Goal: Information Seeking & Learning: Find specific fact

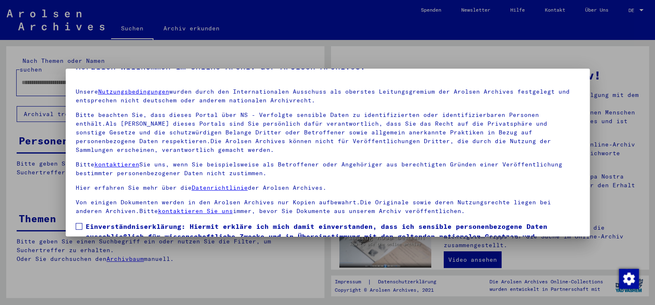
scroll to position [72, 0]
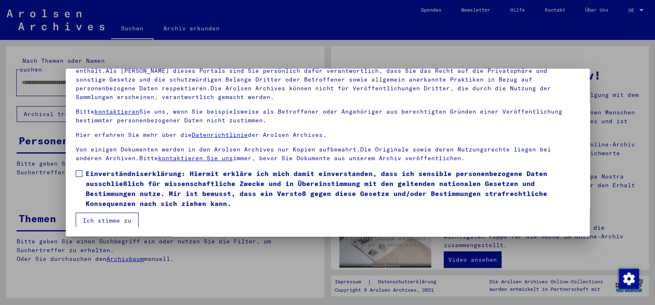
click at [77, 174] on span at bounding box center [79, 173] width 7 height 7
click at [116, 220] on button "Ich stimme zu" at bounding box center [107, 221] width 63 height 16
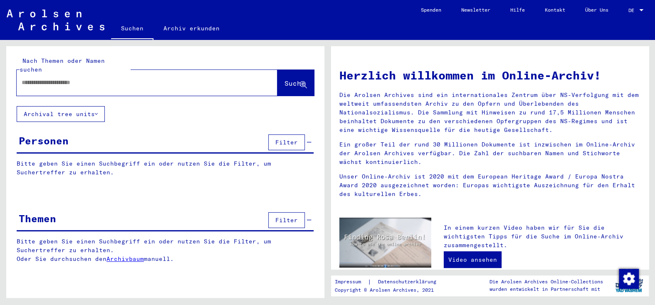
drag, startPoint x: 134, startPoint y: 261, endPoint x: 138, endPoint y: 259, distance: 4.3
click at [134, 261] on link "Archivbaum" at bounding box center [125, 258] width 37 height 7
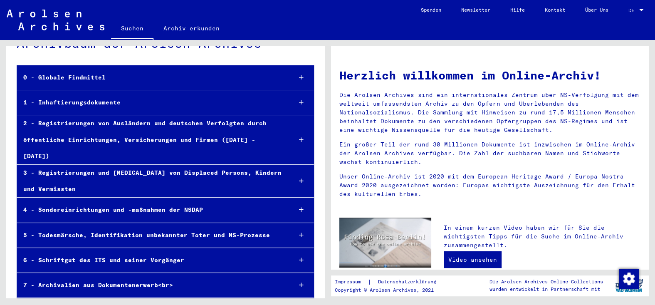
scroll to position [37, 0]
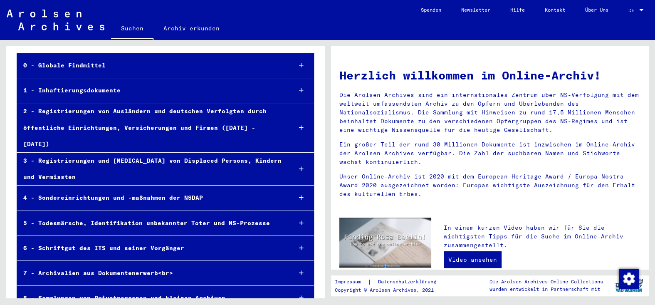
click at [248, 215] on div "5 - Todesmärsche, Identifikation unbekannter Toter und NS-Prozesse" at bounding box center [151, 223] width 268 height 16
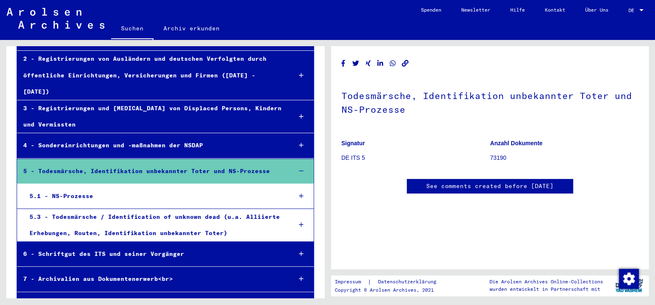
scroll to position [95, 0]
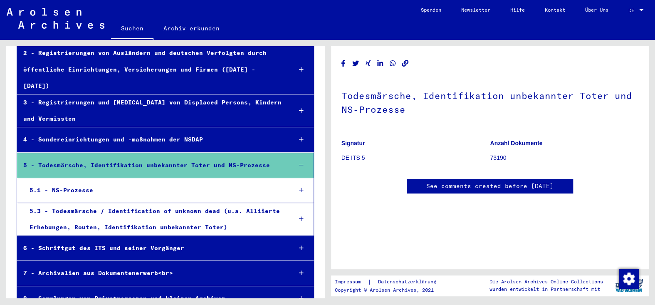
click at [236, 203] on div "5.3 - Todesmärsche / Identification of unknown dead (u.a. Alliierte Erhebungen,…" at bounding box center [154, 219] width 262 height 32
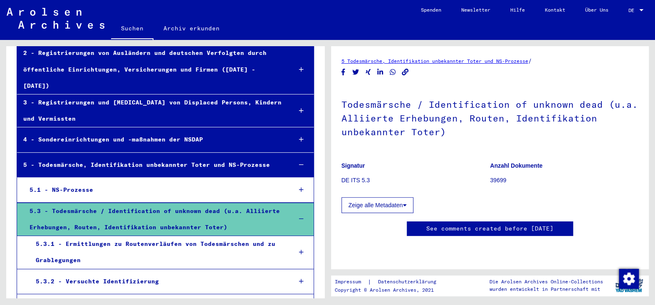
scroll to position [136, 0]
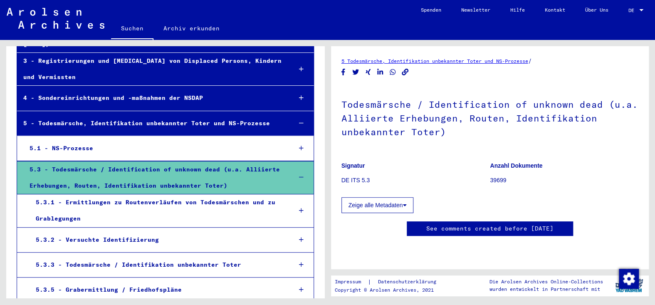
click at [140, 232] on div "5.3.2 - Versuchte Identifizierung" at bounding box center [158, 240] width 256 height 16
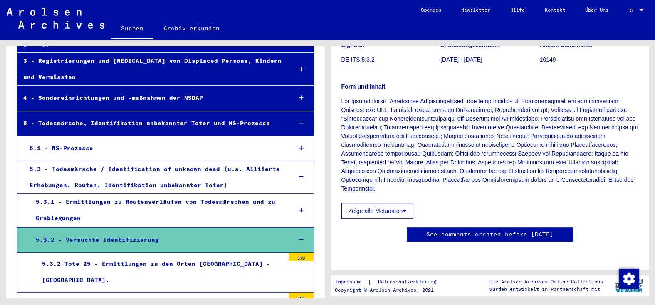
scroll to position [125, 0]
click at [367, 203] on button "Zeige alle Metadaten" at bounding box center [378, 211] width 72 height 16
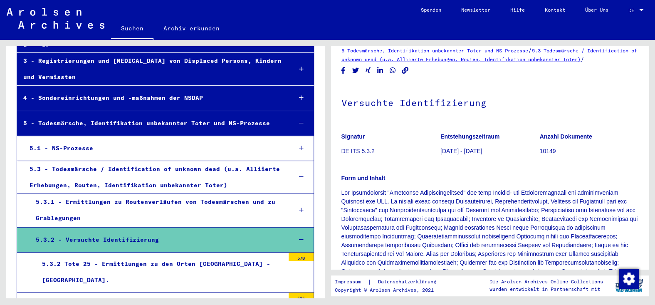
scroll to position [0, 0]
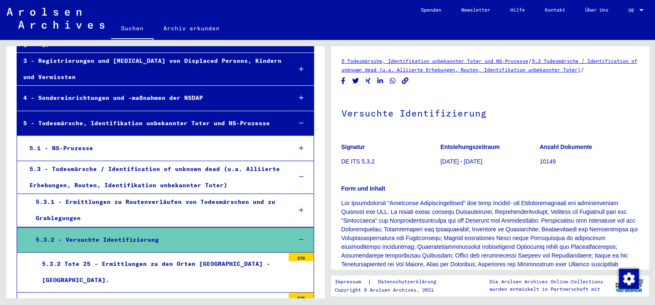
click at [388, 73] on link "5.3 Todesmärsche / Identification of unknown dead (u.a. Alliierte Erhebungen, R…" at bounding box center [490, 65] width 296 height 15
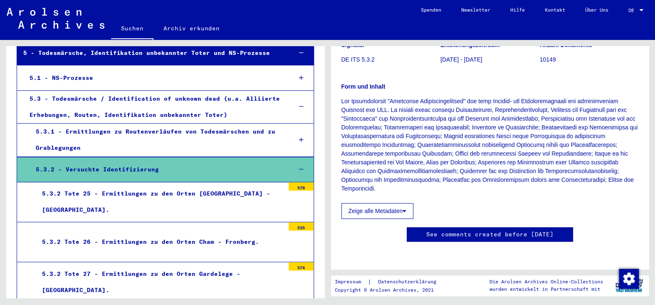
scroll to position [220, 0]
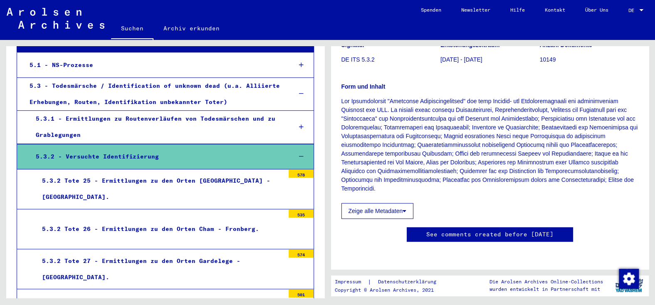
click at [208, 180] on div "5.3.2 Tote 25 - Ermittlungen zu den Orten [GEOGRAPHIC_DATA] - [GEOGRAPHIC_DATA]." at bounding box center [160, 189] width 249 height 32
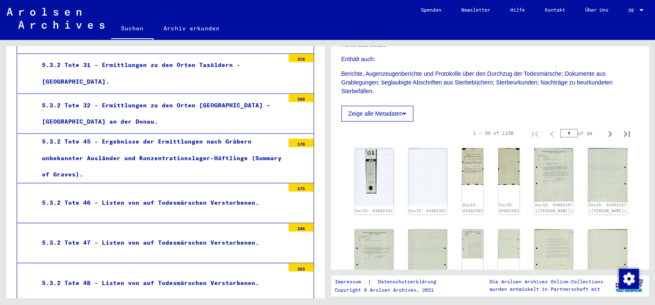
scroll to position [594, 0]
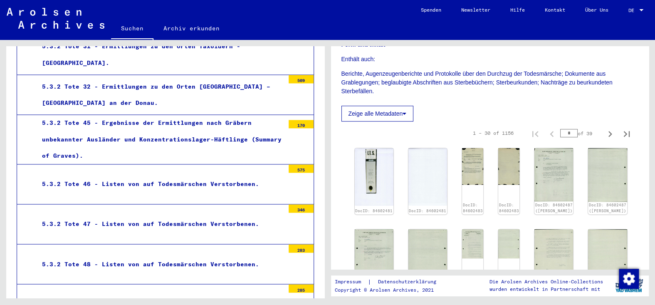
click at [234, 176] on div "5.3.2 Tote 46 - Listen von auf Todesmärschen Verstorbenen." at bounding box center [160, 184] width 249 height 16
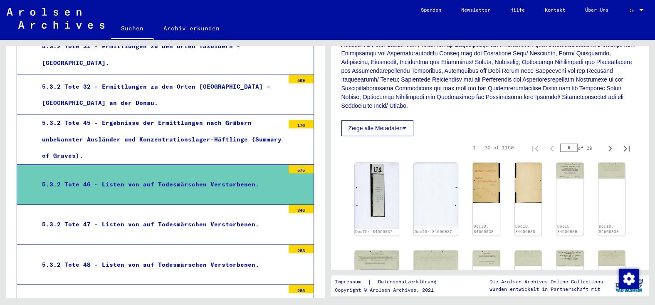
scroll to position [250, 0]
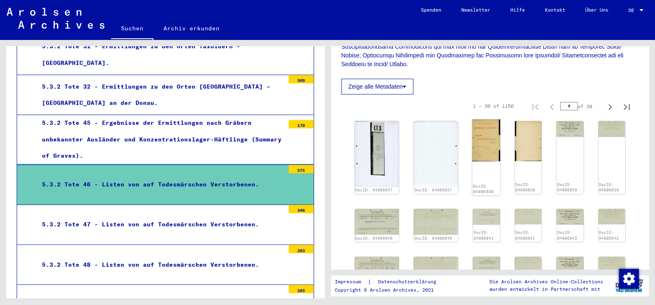
click at [473, 159] on img at bounding box center [487, 140] width 28 height 42
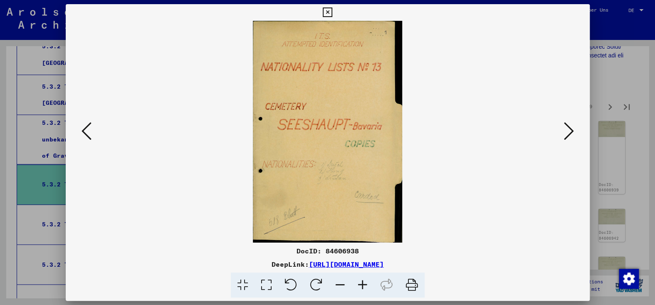
click at [564, 133] on icon at bounding box center [569, 131] width 10 height 20
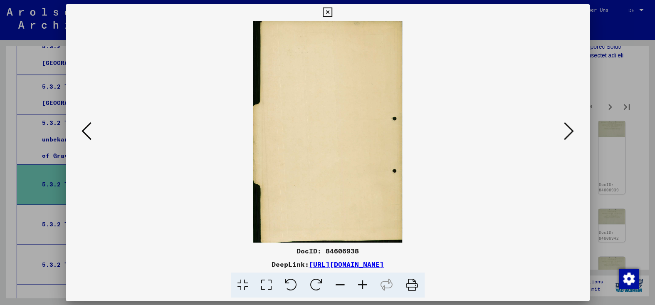
click at [564, 133] on icon at bounding box center [569, 131] width 10 height 20
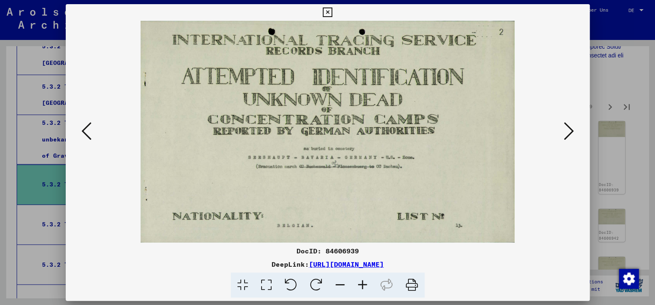
click at [564, 133] on icon at bounding box center [569, 131] width 10 height 20
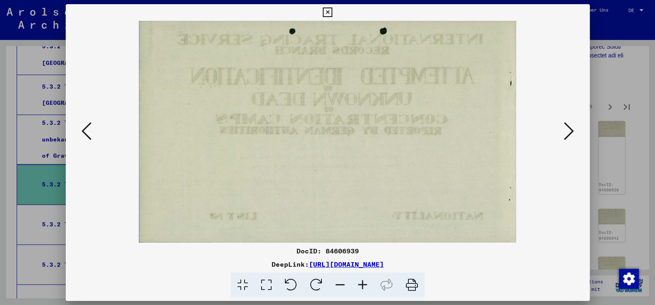
click at [564, 133] on icon at bounding box center [569, 131] width 10 height 20
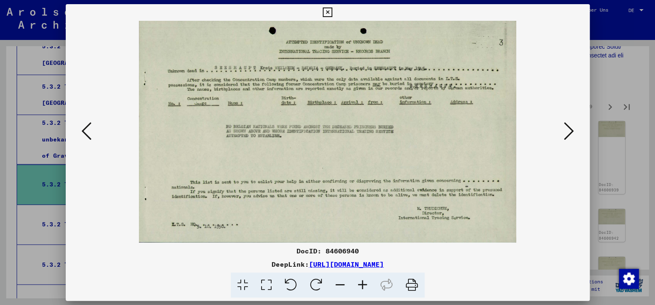
click at [564, 133] on icon at bounding box center [569, 131] width 10 height 20
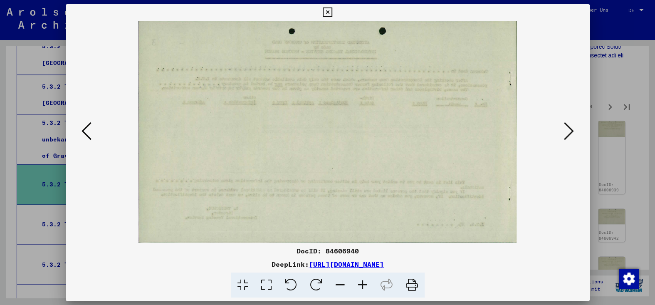
click at [564, 133] on icon at bounding box center [569, 131] width 10 height 20
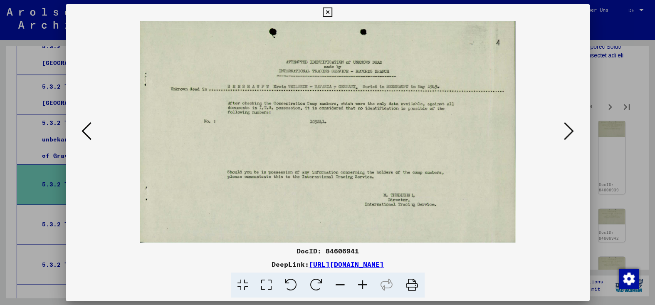
click at [564, 133] on icon at bounding box center [569, 131] width 10 height 20
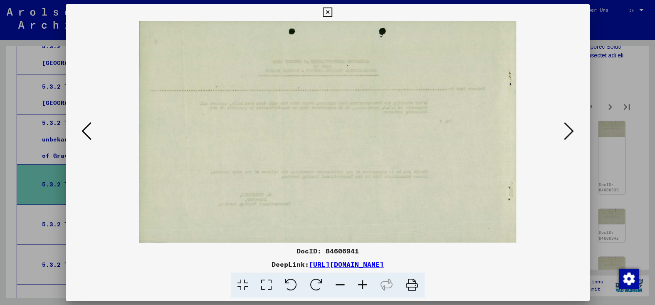
click at [564, 133] on icon at bounding box center [569, 131] width 10 height 20
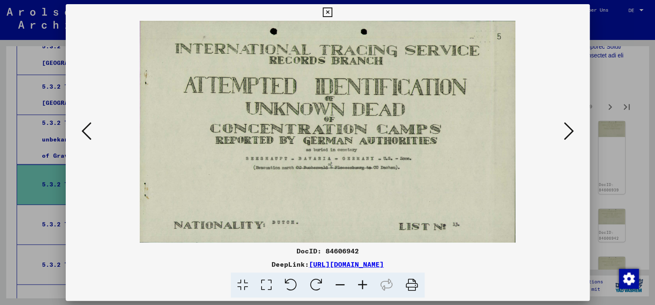
click at [564, 133] on icon at bounding box center [569, 131] width 10 height 20
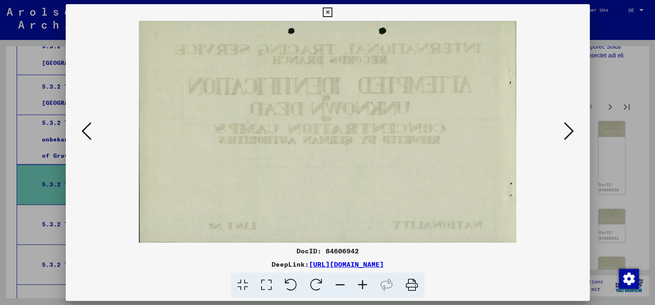
click at [564, 134] on icon at bounding box center [569, 131] width 10 height 20
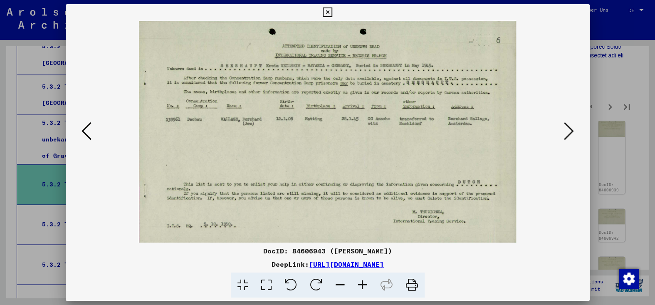
click at [564, 134] on icon at bounding box center [569, 131] width 10 height 20
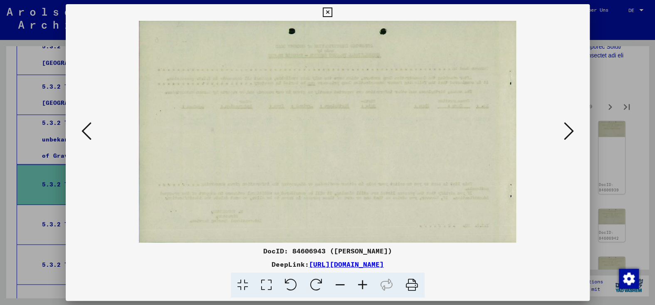
click at [564, 134] on icon at bounding box center [569, 131] width 10 height 20
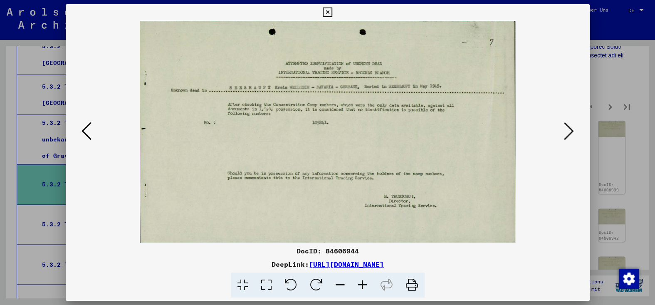
click at [564, 134] on icon at bounding box center [569, 131] width 10 height 20
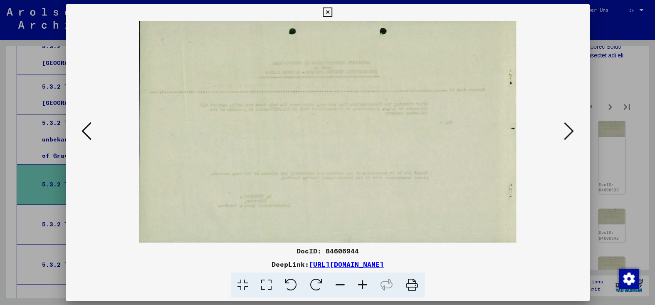
click at [564, 134] on icon at bounding box center [569, 131] width 10 height 20
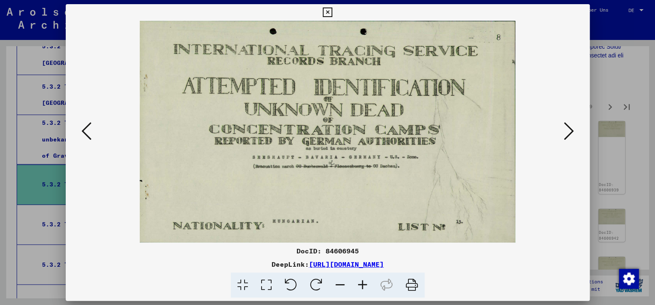
click at [329, 12] on icon at bounding box center [328, 12] width 10 height 10
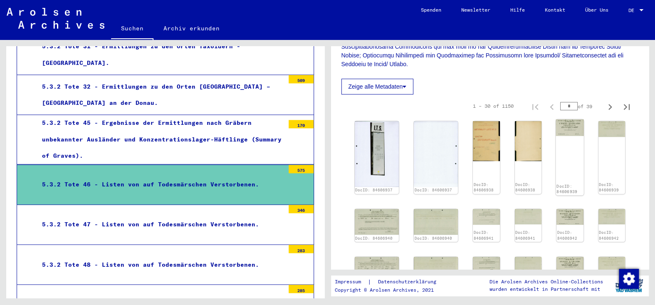
click at [556, 136] on img at bounding box center [570, 127] width 28 height 17
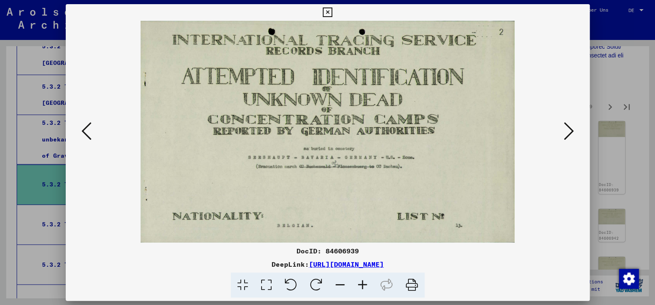
click at [571, 131] on button at bounding box center [569, 132] width 15 height 24
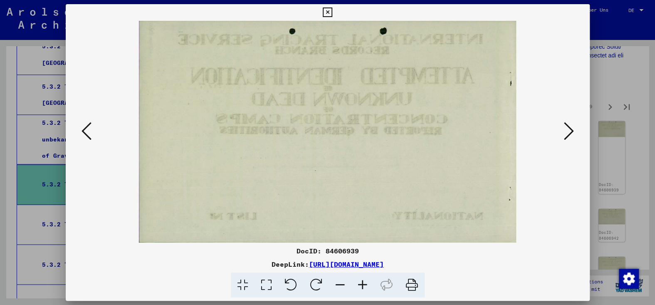
click at [571, 131] on button at bounding box center [569, 132] width 15 height 24
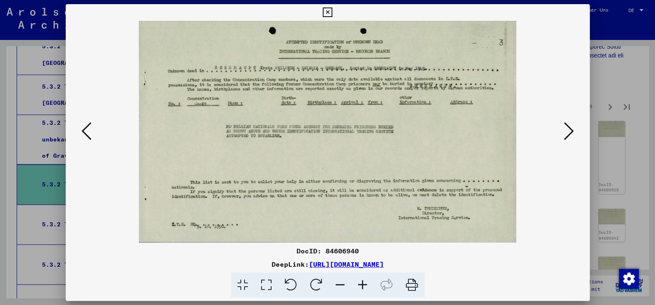
click at [330, 12] on icon at bounding box center [328, 12] width 10 height 10
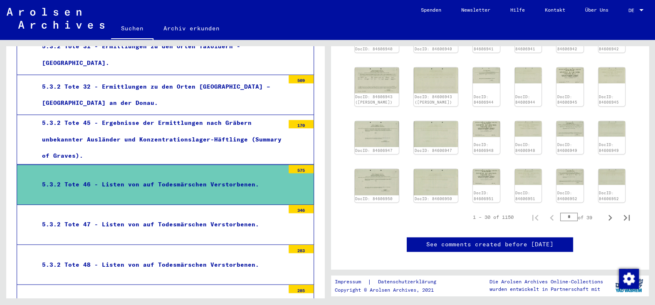
scroll to position [458, 0]
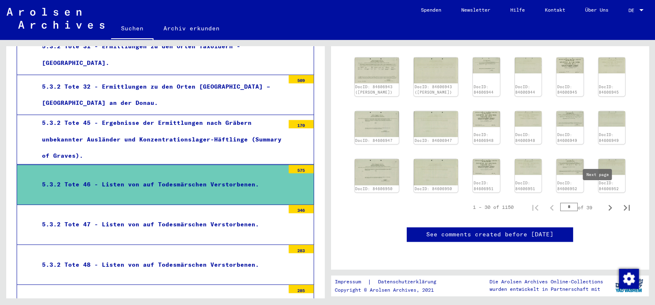
click at [605, 202] on icon "Next page" at bounding box center [611, 208] width 12 height 12
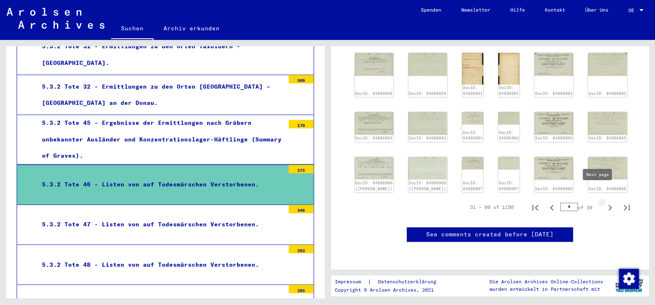
type input "*"
click at [593, 156] on img at bounding box center [608, 168] width 41 height 24
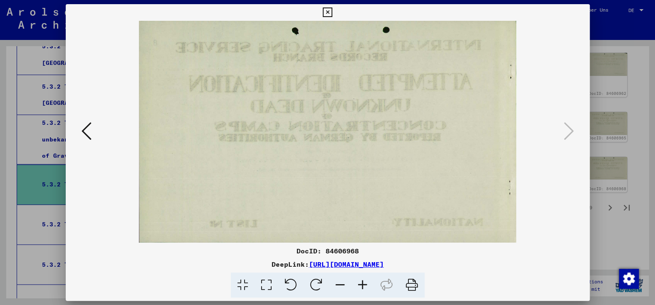
click at [91, 134] on icon at bounding box center [87, 131] width 10 height 20
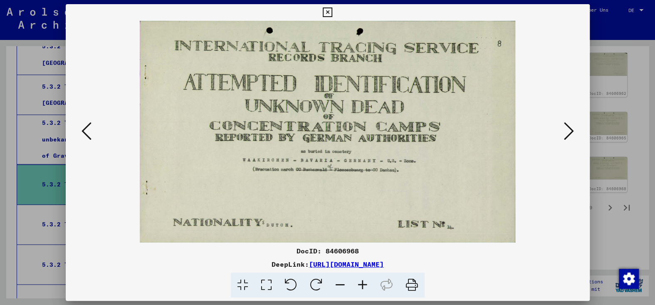
click at [331, 11] on icon at bounding box center [328, 12] width 10 height 10
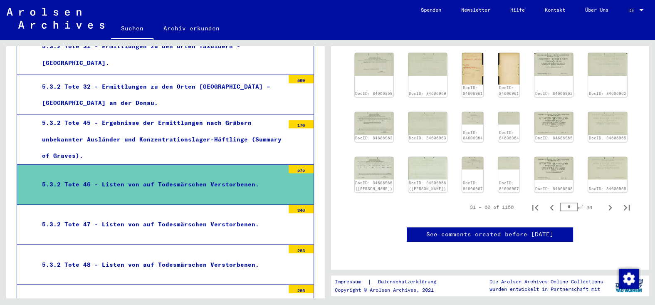
click at [239, 216] on div "5.3.2 Tote 47 - Listen von auf Todesmärschen Verstorbenen." at bounding box center [160, 224] width 249 height 16
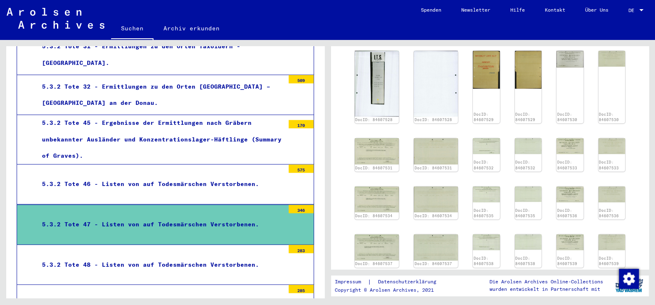
scroll to position [416, 0]
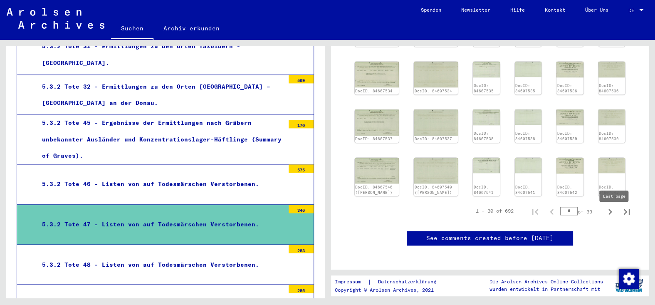
click at [624, 215] on icon "Last page" at bounding box center [627, 212] width 6 height 6
type input "**"
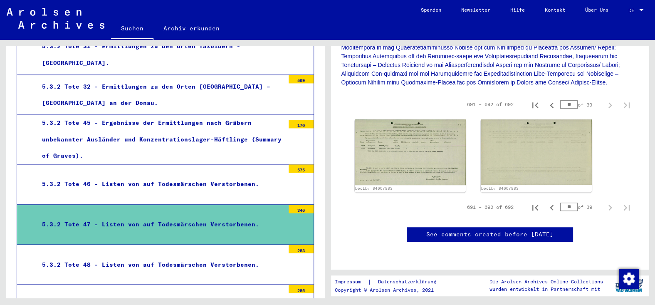
scroll to position [283, 0]
click at [414, 118] on img at bounding box center [410, 152] width 117 height 69
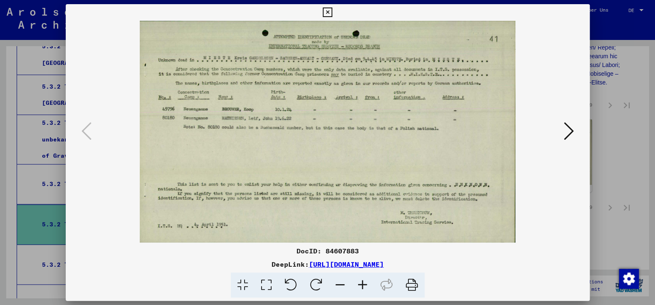
click at [327, 10] on icon at bounding box center [328, 12] width 10 height 10
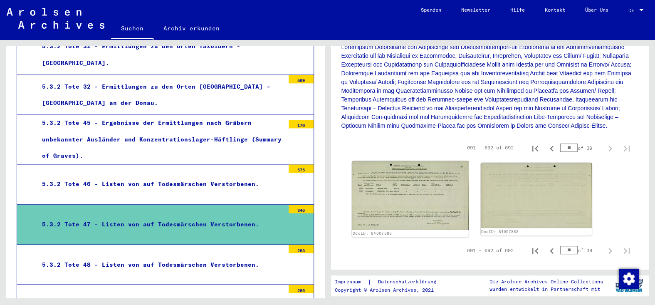
scroll to position [159, 0]
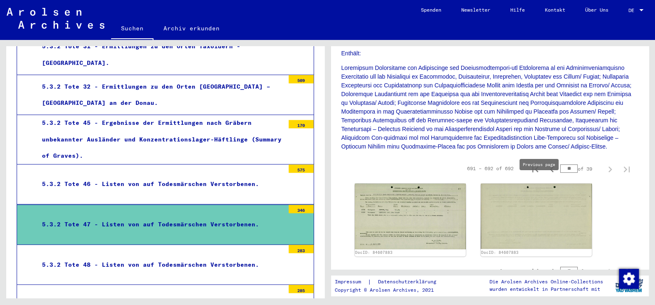
click at [546, 175] on icon "Previous page" at bounding box center [552, 170] width 12 height 12
type input "**"
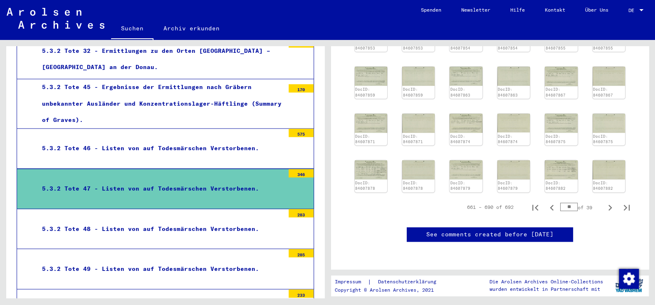
scroll to position [677, 0]
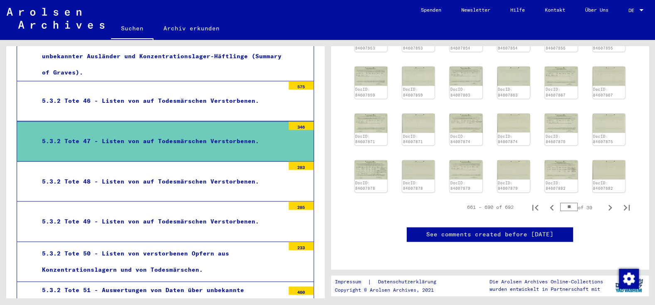
click at [188, 173] on div "5.3.2 Tote 48 - Listen von auf Todesmärschen Verstorbenen." at bounding box center [160, 181] width 249 height 16
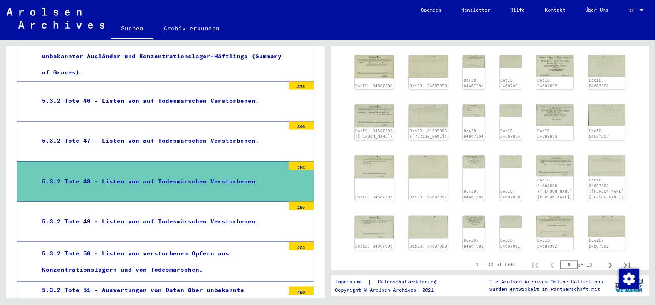
scroll to position [416, 0]
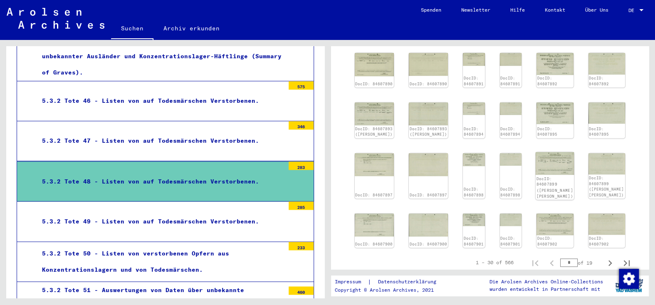
click at [558, 182] on div "DocID: 84607899 ([PERSON_NAME] [PERSON_NAME])" at bounding box center [555, 186] width 39 height 25
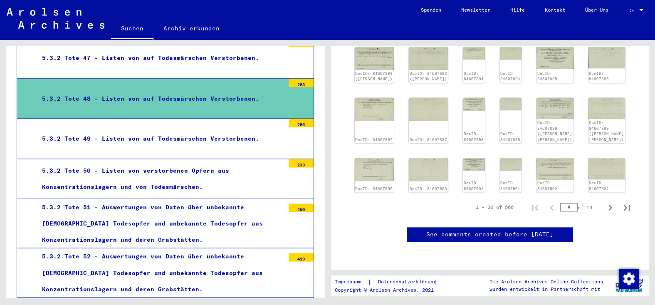
scroll to position [760, 0]
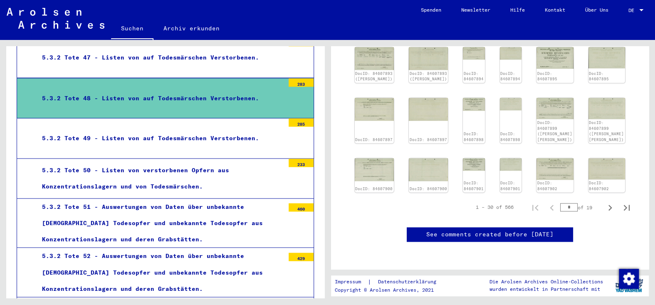
click at [251, 202] on div "5.3.2 Tote 51 - Auswertungen von Daten über unbekannte [DEMOGRAPHIC_DATA] Todes…" at bounding box center [160, 223] width 249 height 49
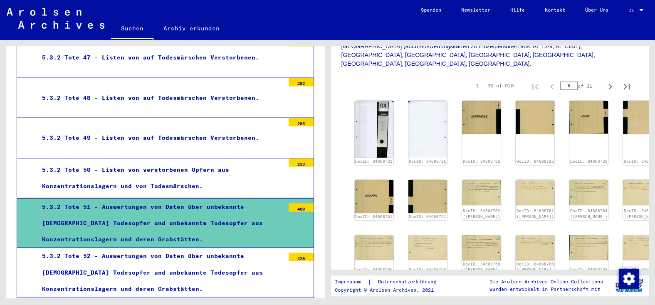
scroll to position [250, 0]
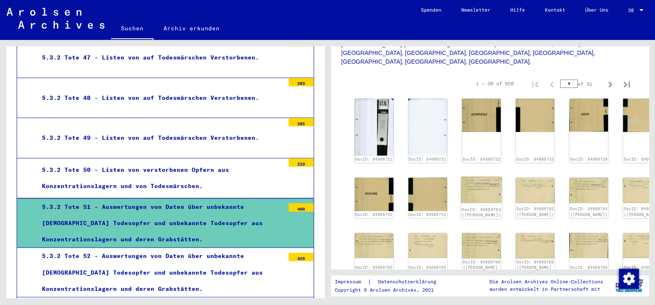
click at [463, 177] on img at bounding box center [482, 190] width 41 height 26
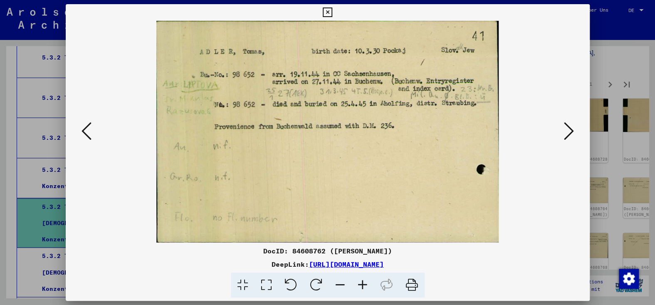
click at [566, 136] on icon at bounding box center [569, 131] width 10 height 20
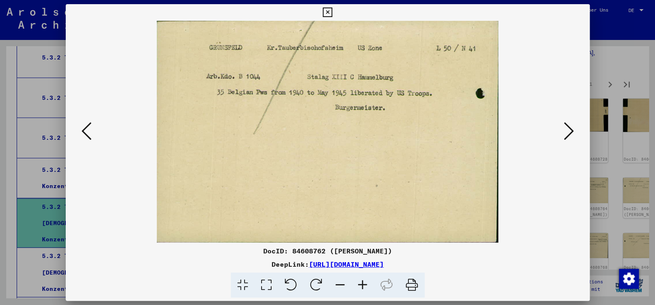
click at [566, 136] on icon at bounding box center [569, 131] width 10 height 20
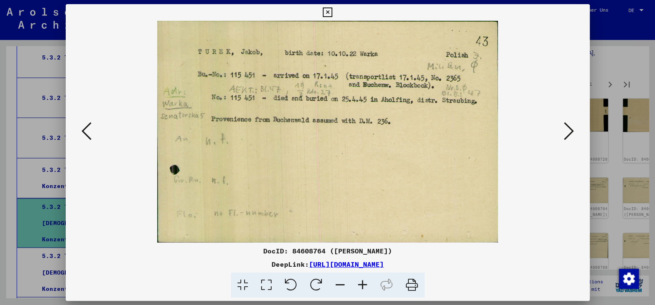
click at [566, 136] on icon at bounding box center [569, 131] width 10 height 20
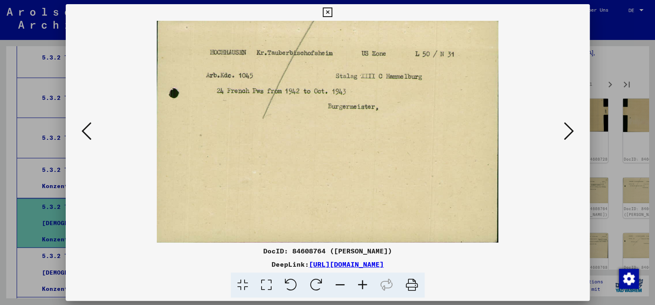
click at [566, 136] on icon at bounding box center [569, 131] width 10 height 20
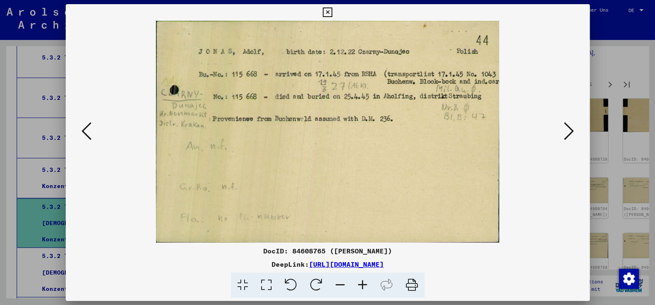
click at [566, 136] on icon at bounding box center [569, 131] width 10 height 20
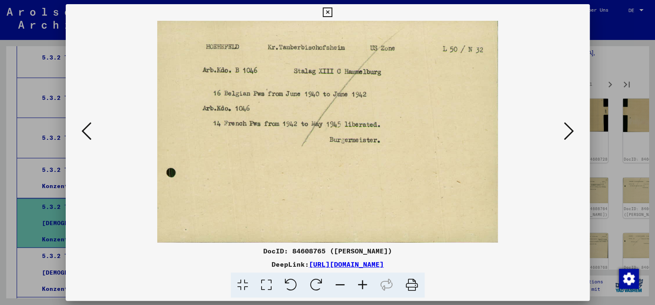
click at [566, 136] on icon at bounding box center [569, 131] width 10 height 20
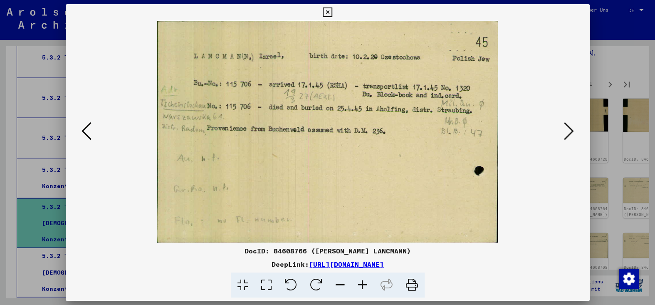
click at [566, 136] on icon at bounding box center [569, 131] width 10 height 20
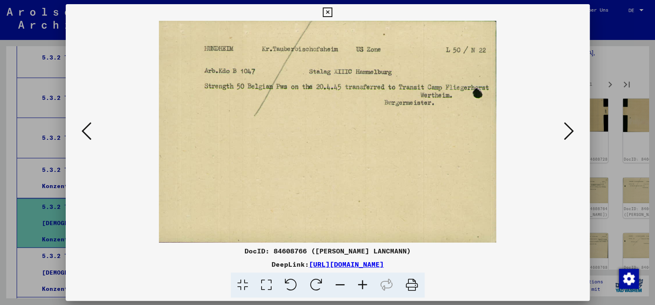
click at [566, 136] on icon at bounding box center [569, 131] width 10 height 20
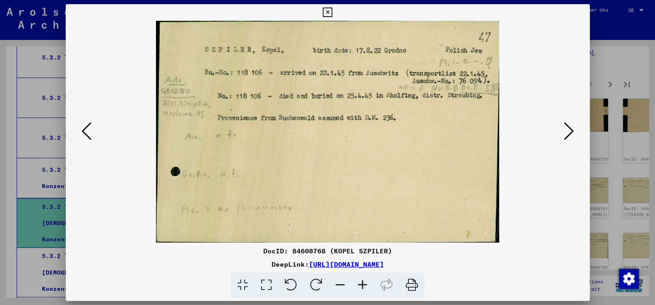
click at [566, 136] on icon at bounding box center [569, 131] width 10 height 20
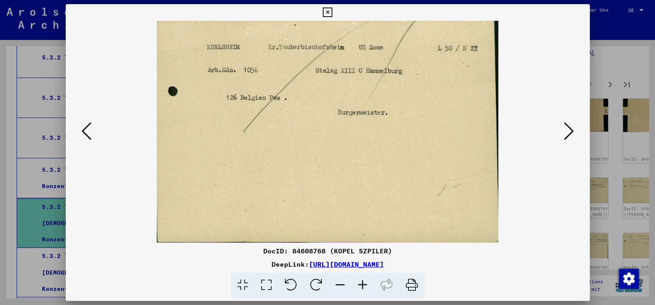
click at [566, 136] on icon at bounding box center [569, 131] width 10 height 20
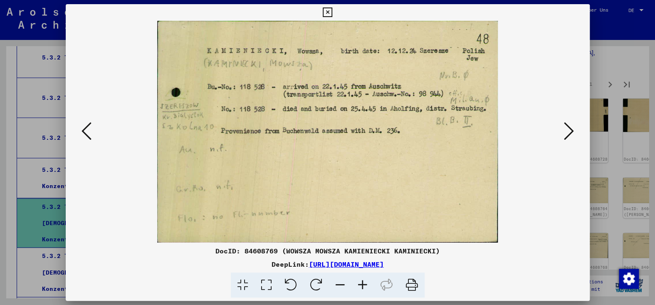
click at [566, 136] on icon at bounding box center [569, 131] width 10 height 20
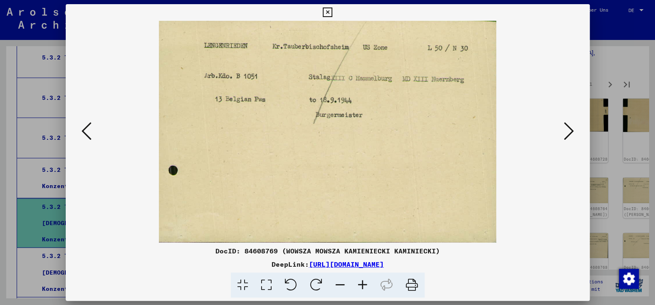
click at [566, 136] on icon at bounding box center [569, 131] width 10 height 20
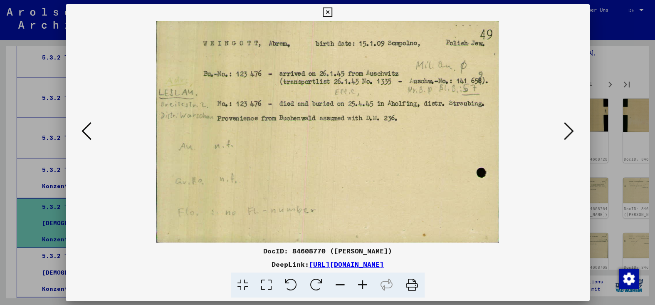
click at [566, 136] on icon at bounding box center [569, 131] width 10 height 20
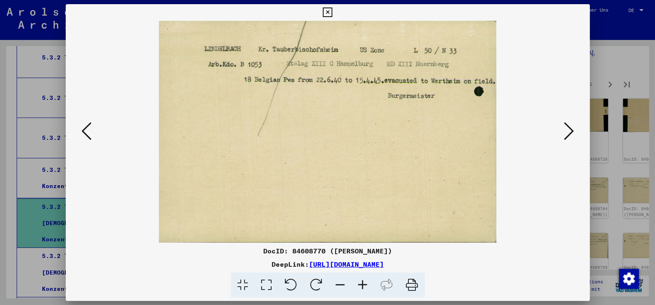
click at [566, 136] on icon at bounding box center [569, 131] width 10 height 20
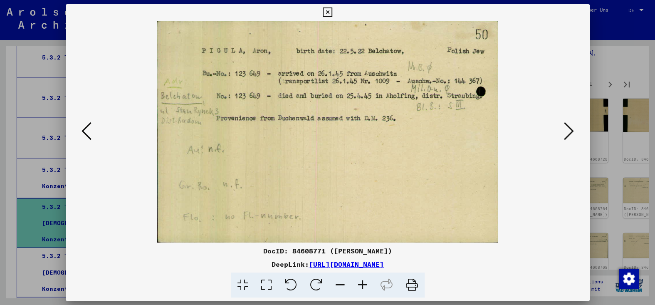
click at [566, 136] on icon at bounding box center [569, 131] width 10 height 20
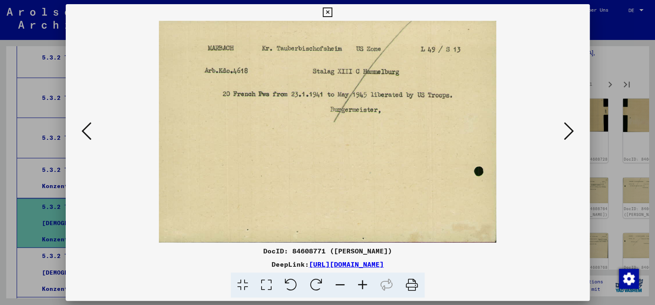
click at [566, 136] on icon at bounding box center [569, 131] width 10 height 20
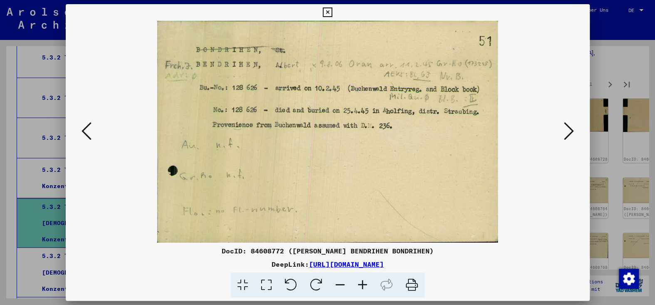
click at [566, 136] on icon at bounding box center [569, 131] width 10 height 20
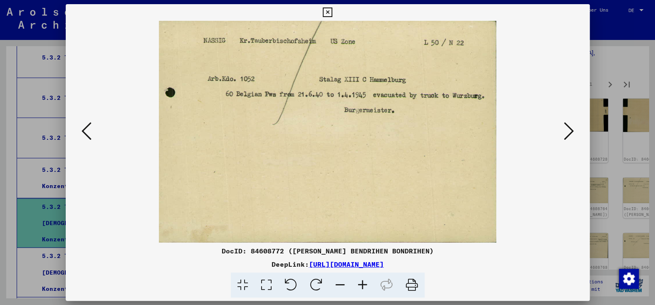
click at [566, 136] on icon at bounding box center [569, 131] width 10 height 20
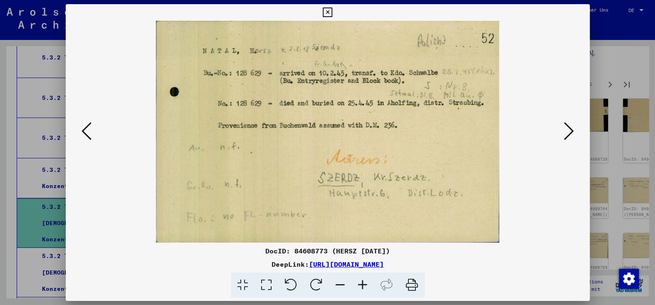
click at [566, 136] on icon at bounding box center [569, 131] width 10 height 20
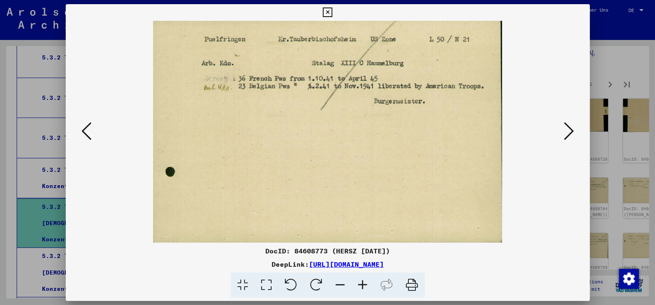
click at [566, 136] on icon at bounding box center [569, 131] width 10 height 20
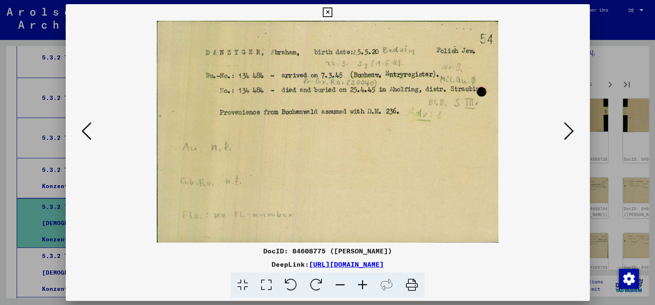
click at [566, 136] on icon at bounding box center [569, 131] width 10 height 20
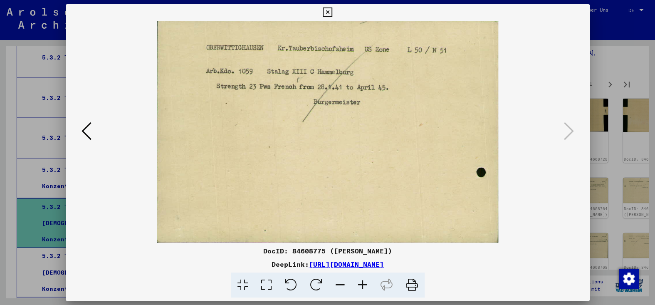
click at [325, 10] on icon at bounding box center [328, 12] width 10 height 10
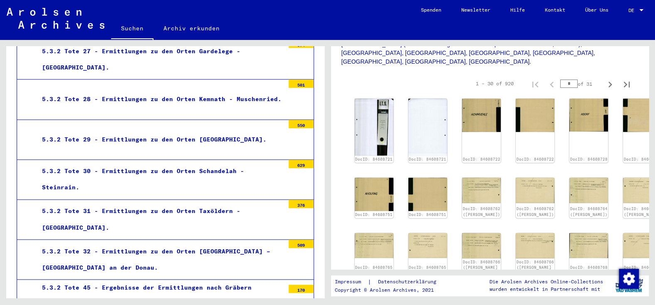
scroll to position [427, 0]
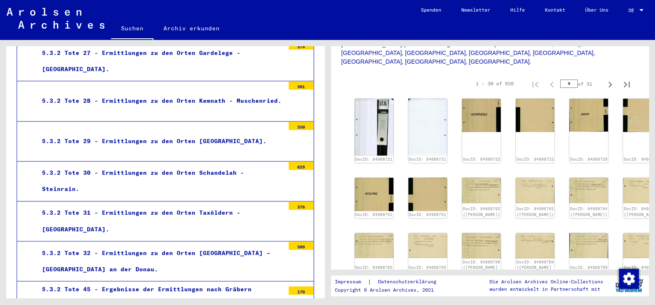
click at [138, 38] on link "Suchen" at bounding box center [132, 29] width 42 height 22
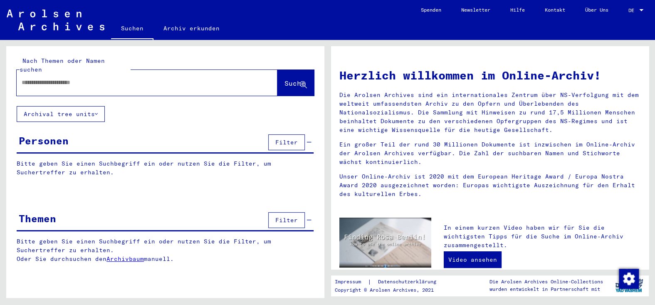
drag, startPoint x: 92, startPoint y: 94, endPoint x: 97, endPoint y: 89, distance: 7.4
click at [92, 92] on div at bounding box center [135, 82] width 236 height 19
click at [74, 87] on input "text" at bounding box center [137, 82] width 231 height 9
click at [285, 84] on span "Suche" at bounding box center [295, 83] width 21 height 8
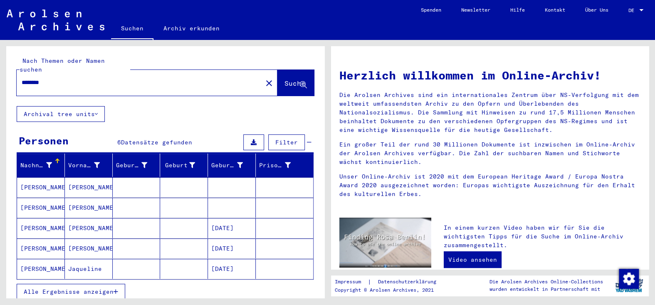
scroll to position [42, 0]
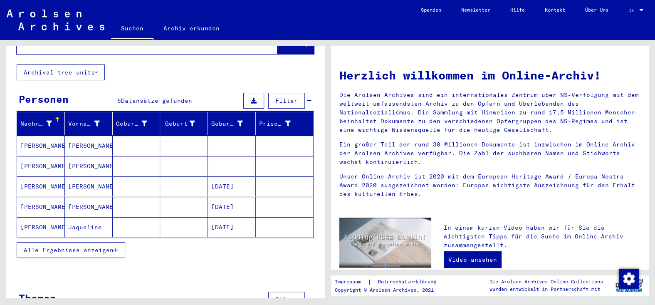
click at [44, 148] on mat-cell "[PERSON_NAME]" at bounding box center [41, 146] width 48 height 20
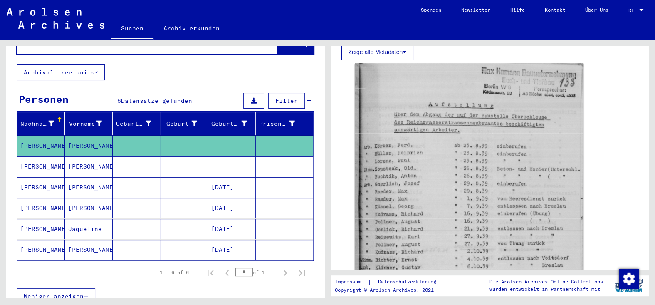
scroll to position [250, 0]
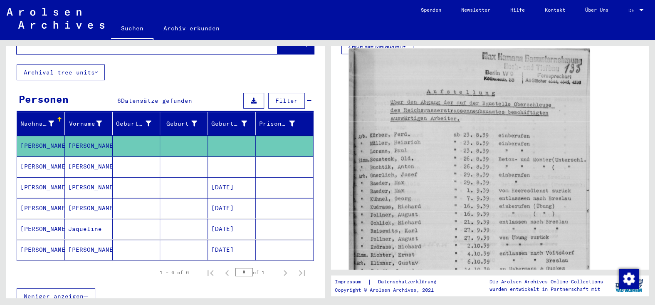
click at [446, 191] on img at bounding box center [469, 234] width 241 height 370
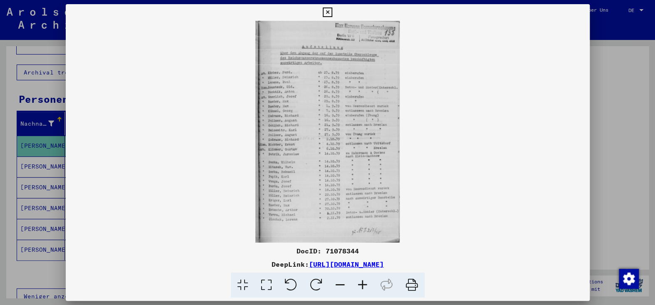
click at [369, 290] on icon at bounding box center [363, 285] width 22 height 25
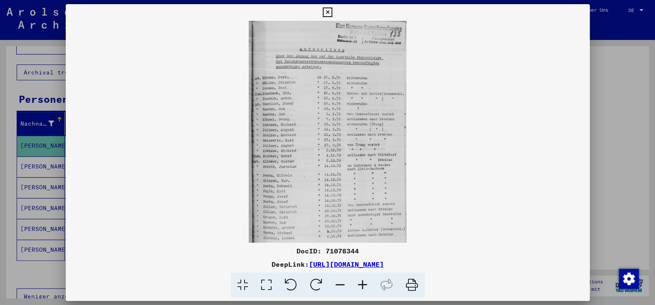
click at [369, 290] on icon at bounding box center [363, 285] width 22 height 25
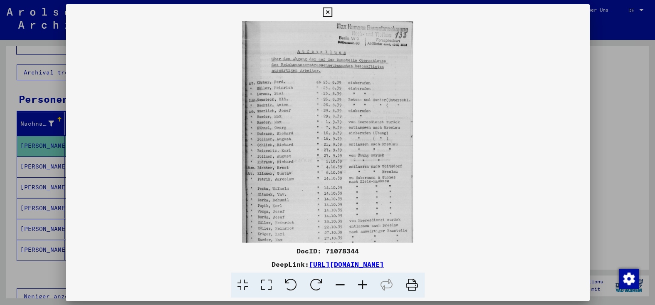
click at [369, 290] on icon at bounding box center [363, 285] width 22 height 25
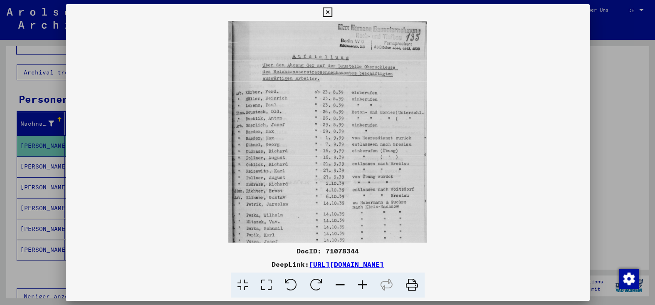
click at [369, 290] on icon at bounding box center [363, 285] width 22 height 25
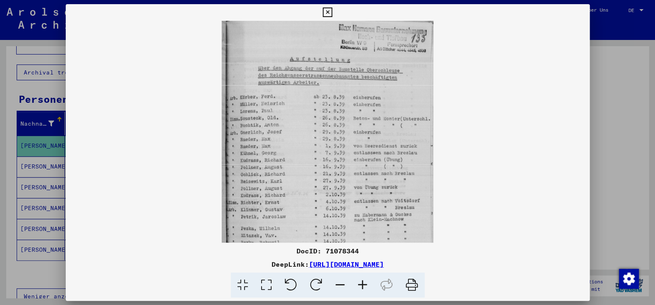
click at [369, 290] on icon at bounding box center [363, 285] width 22 height 25
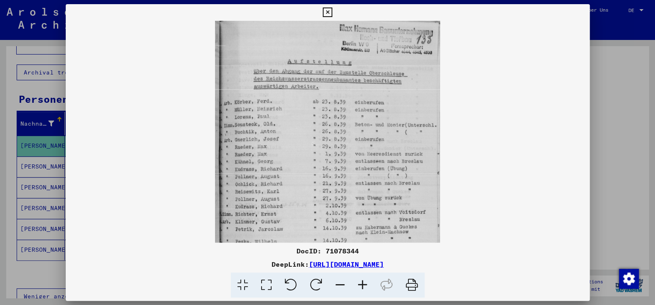
click at [369, 290] on icon at bounding box center [363, 285] width 22 height 25
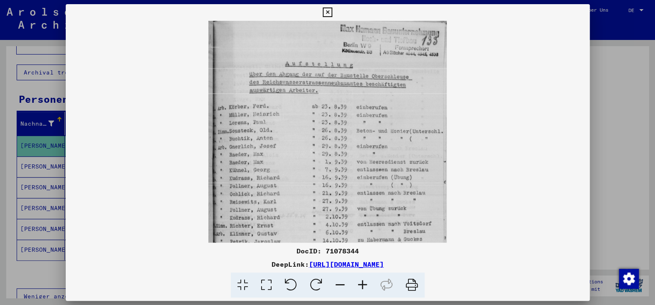
click at [369, 290] on icon at bounding box center [363, 285] width 22 height 25
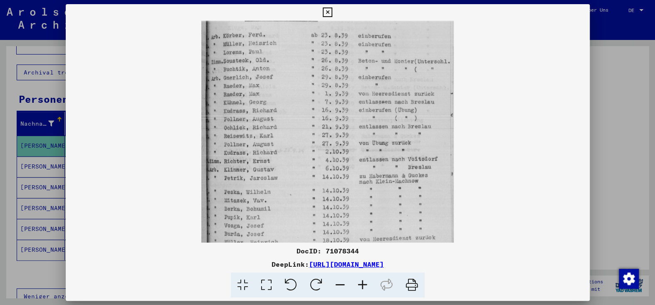
drag, startPoint x: 409, startPoint y: 162, endPoint x: 438, endPoint y: 85, distance: 82.4
click at [438, 85] on img at bounding box center [327, 139] width 252 height 388
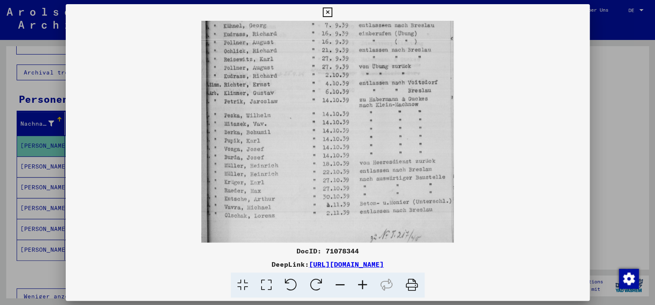
scroll to position [153, 0]
drag, startPoint x: 383, startPoint y: 184, endPoint x: 404, endPoint y: 103, distance: 83.9
click at [404, 103] on img at bounding box center [327, 62] width 252 height 388
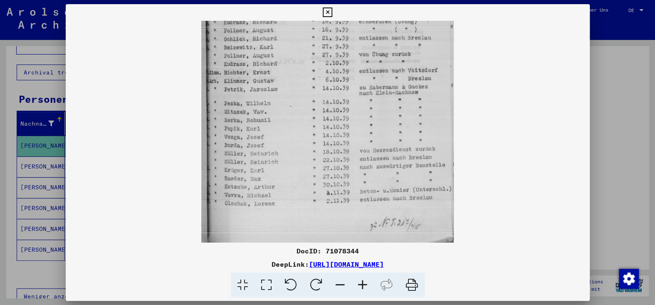
scroll to position [166, 0]
drag, startPoint x: 384, startPoint y: 178, endPoint x: 387, endPoint y: 150, distance: 28.0
click at [387, 150] on img at bounding box center [327, 48] width 252 height 388
click at [331, 13] on icon at bounding box center [328, 12] width 10 height 10
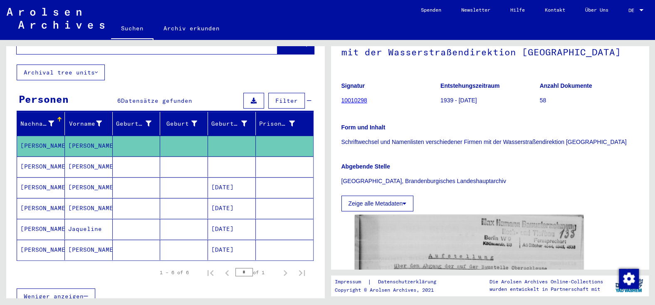
scroll to position [83, 0]
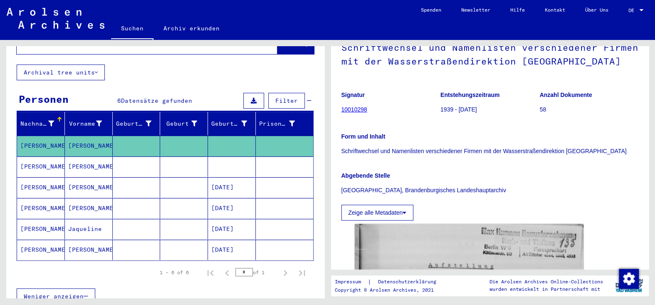
click at [53, 193] on mat-cell "[PERSON_NAME]" at bounding box center [41, 187] width 48 height 20
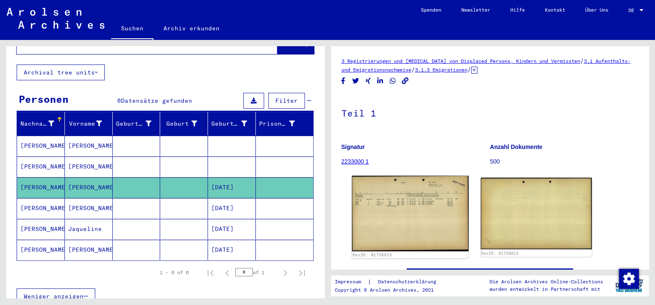
click at [424, 222] on img at bounding box center [410, 213] width 117 height 75
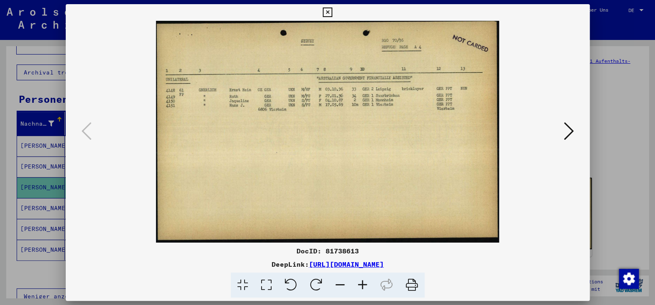
click at [566, 133] on icon at bounding box center [569, 131] width 10 height 20
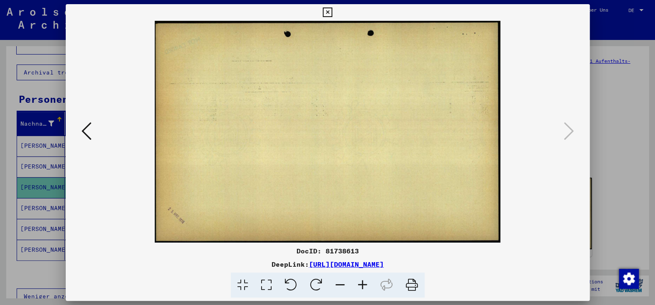
click at [328, 10] on icon at bounding box center [328, 12] width 10 height 10
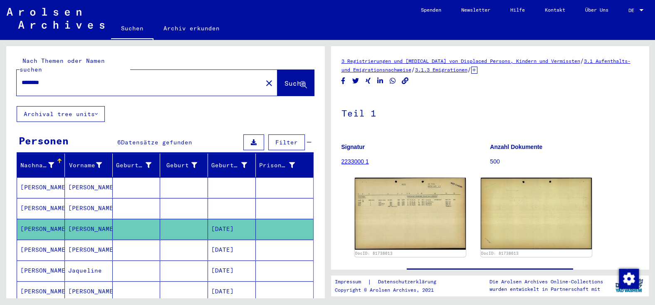
click at [29, 84] on input "********" at bounding box center [140, 82] width 236 height 9
click at [285, 88] on span "Suche" at bounding box center [296, 83] width 22 height 9
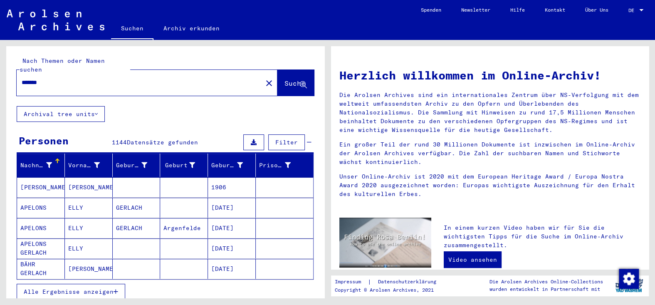
click at [49, 85] on input "*******" at bounding box center [137, 82] width 231 height 9
type input "*"
type input "*********"
click at [285, 88] on span "Suche" at bounding box center [296, 83] width 22 height 9
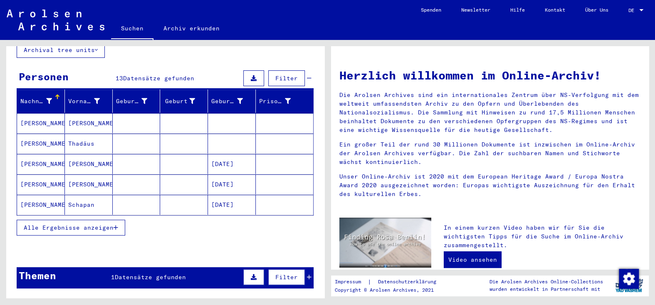
scroll to position [83, 0]
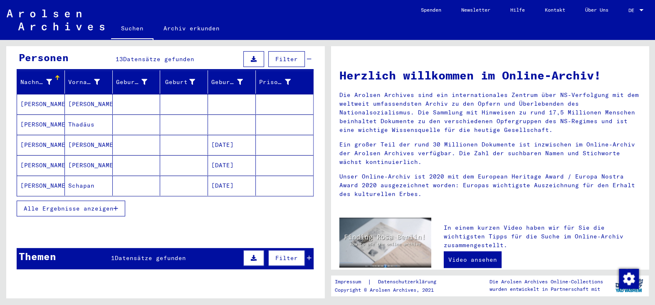
click at [112, 216] on button "Alle Ergebnisse anzeigen" at bounding box center [71, 209] width 109 height 16
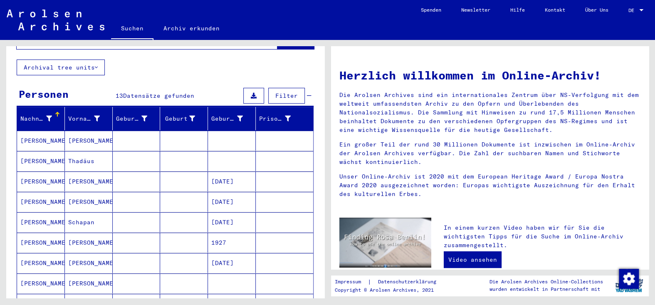
scroll to position [42, 0]
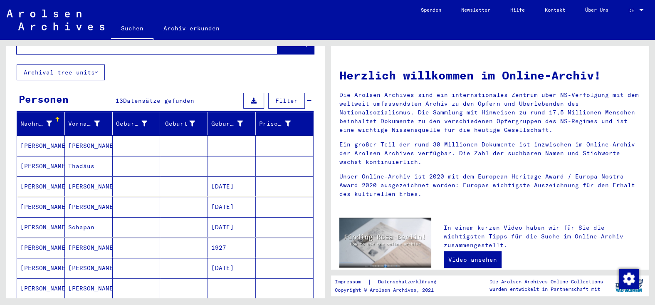
click at [37, 246] on mat-cell "[PERSON_NAME]" at bounding box center [41, 248] width 48 height 20
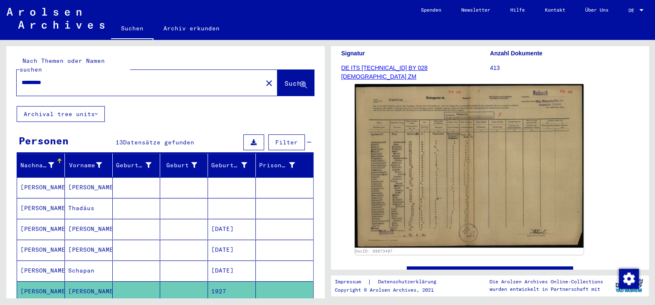
drag, startPoint x: 58, startPoint y: 88, endPoint x: 11, endPoint y: 89, distance: 47.4
click at [11, 89] on div "Nach Themen oder Namen suchen ********* close Suche" at bounding box center [165, 76] width 318 height 60
click at [285, 82] on span "Suche" at bounding box center [295, 83] width 21 height 8
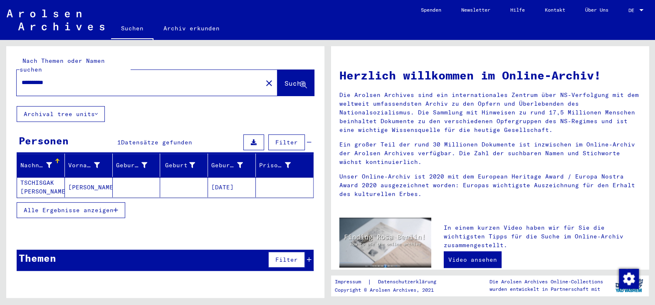
click at [50, 194] on mat-cell "TSCHISGAK [PERSON_NAME]" at bounding box center [41, 187] width 48 height 20
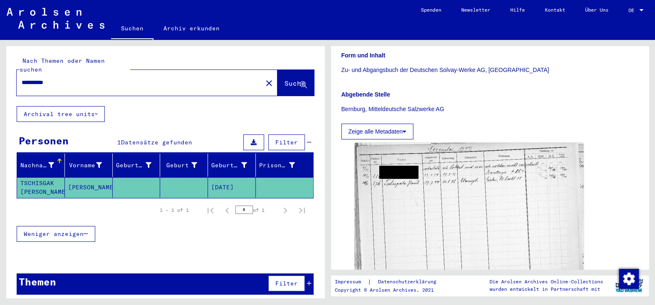
scroll to position [166, 0]
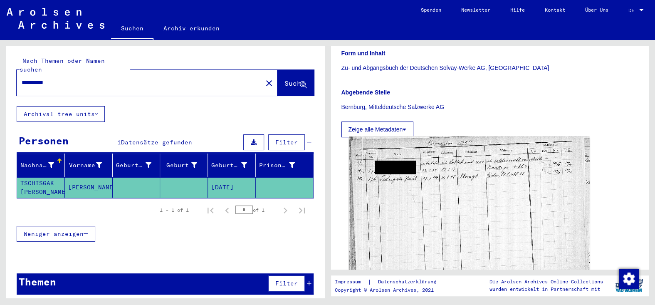
click at [425, 182] on img at bounding box center [469, 218] width 241 height 165
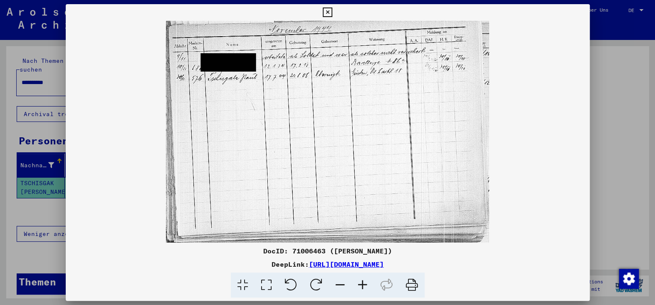
click at [374, 290] on icon at bounding box center [363, 285] width 22 height 25
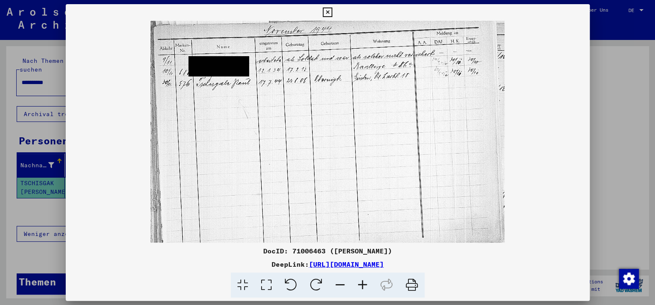
click at [374, 290] on icon at bounding box center [363, 285] width 22 height 25
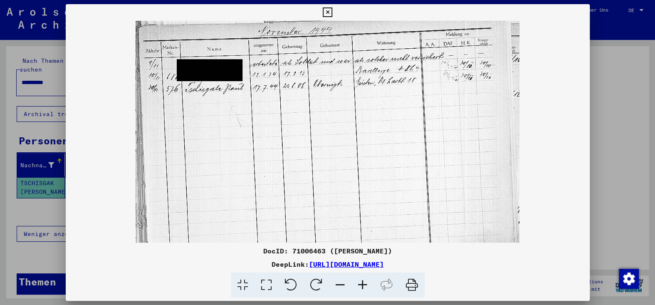
click at [374, 290] on icon at bounding box center [363, 285] width 22 height 25
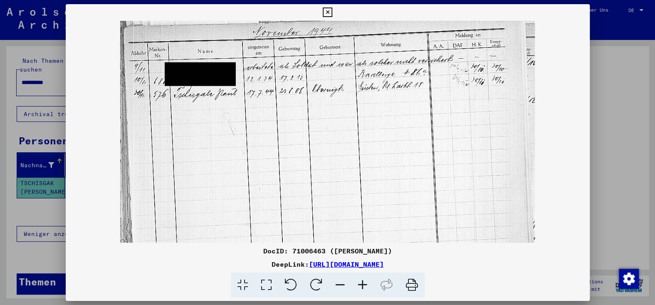
click at [374, 290] on icon at bounding box center [363, 285] width 22 height 25
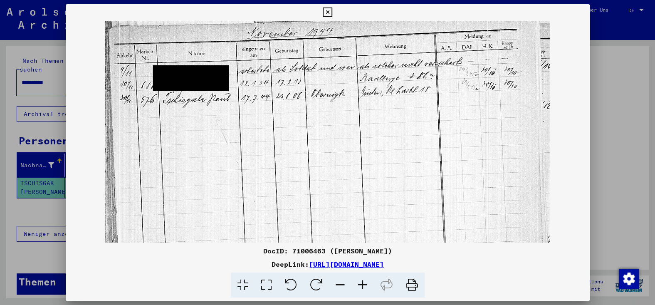
click at [374, 290] on icon at bounding box center [363, 285] width 22 height 25
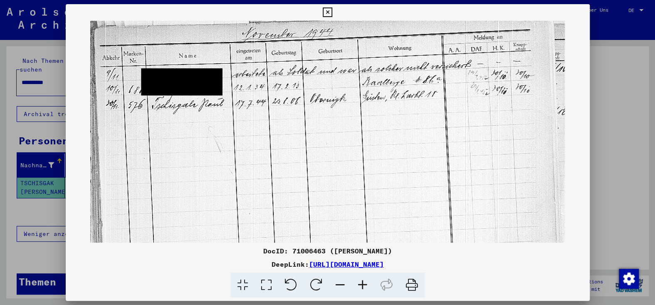
click at [374, 290] on icon at bounding box center [363, 285] width 22 height 25
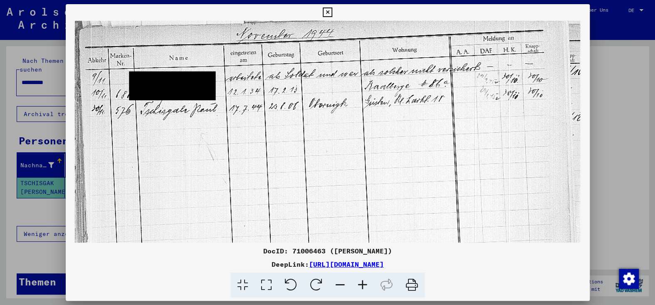
click at [326, 11] on icon at bounding box center [328, 12] width 10 height 10
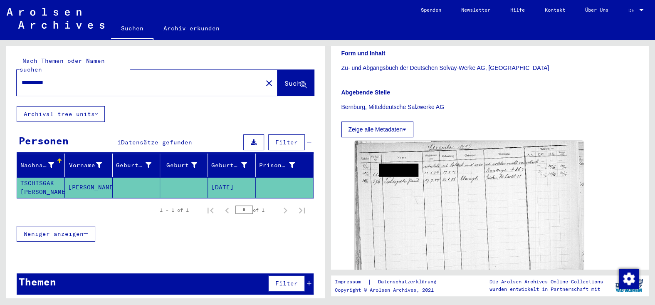
click at [47, 86] on input "**********" at bounding box center [140, 82] width 236 height 9
type input "**********"
click at [279, 92] on button "Suche" at bounding box center [296, 83] width 37 height 26
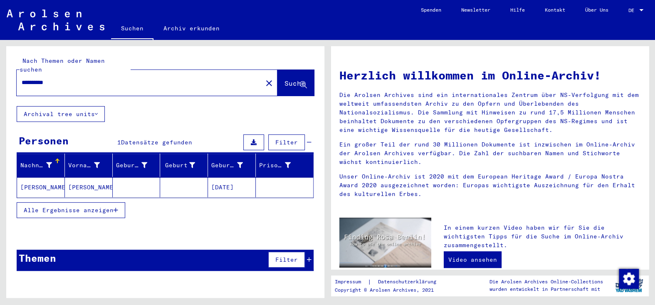
click at [42, 193] on mat-cell "[PERSON_NAME]" at bounding box center [41, 187] width 48 height 20
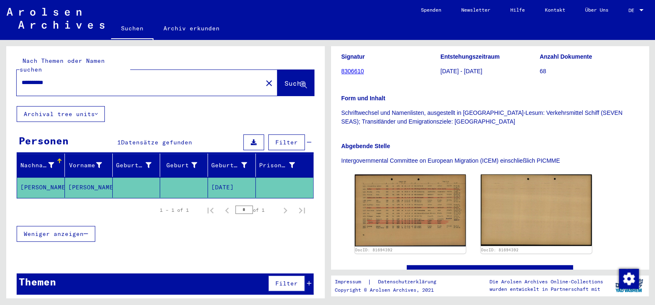
scroll to position [208, 0]
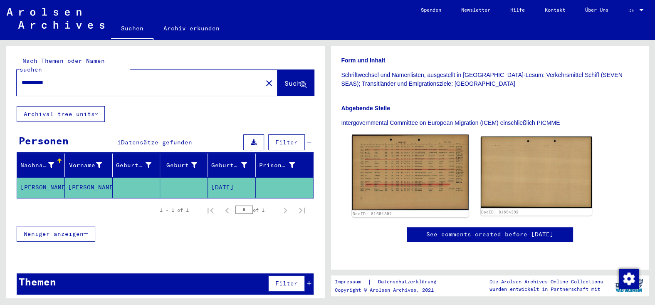
click at [423, 134] on img at bounding box center [410, 171] width 117 height 75
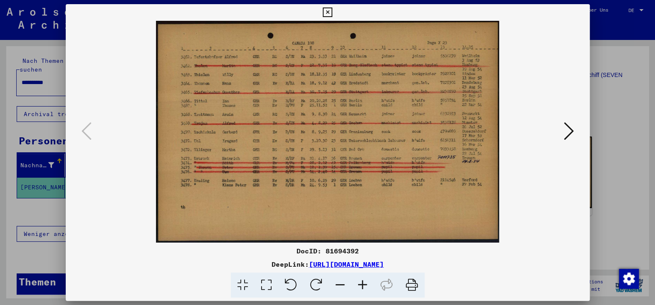
click at [323, 12] on icon at bounding box center [328, 12] width 10 height 10
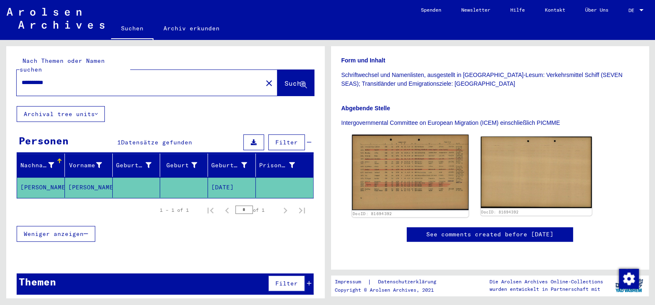
click at [432, 134] on img at bounding box center [410, 171] width 117 height 75
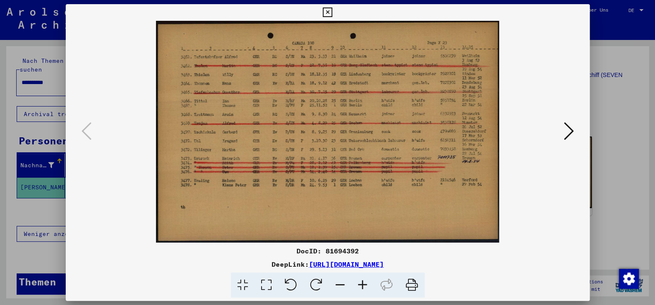
click at [372, 291] on icon at bounding box center [363, 285] width 22 height 25
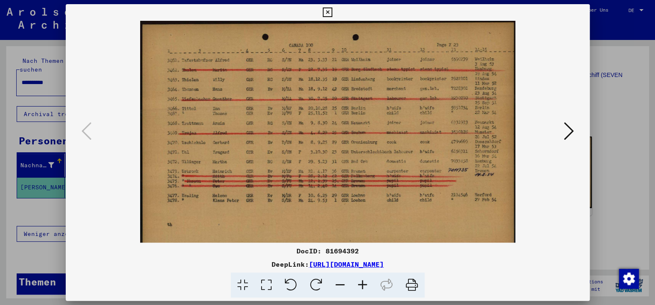
click at [372, 291] on icon at bounding box center [363, 285] width 22 height 25
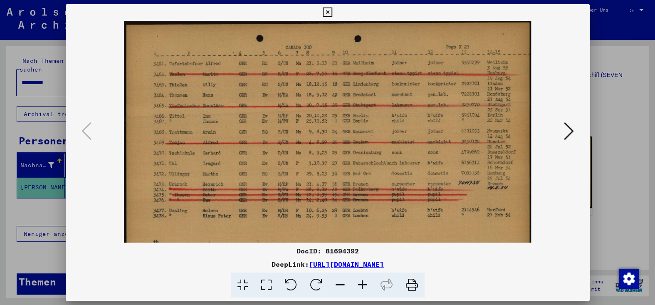
click at [372, 291] on icon at bounding box center [363, 285] width 22 height 25
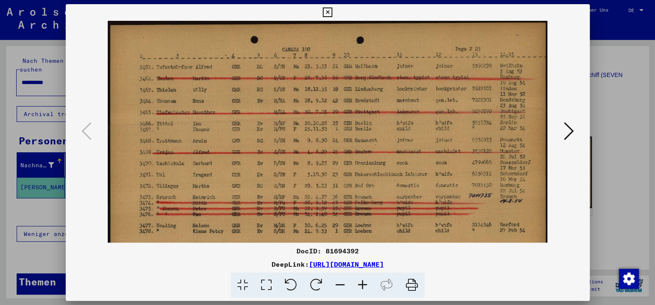
click at [372, 291] on icon at bounding box center [363, 285] width 22 height 25
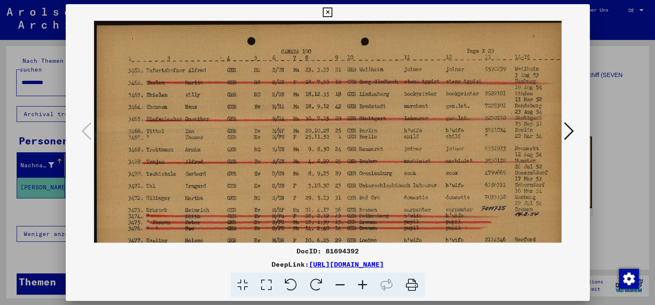
click at [564, 132] on icon at bounding box center [569, 131] width 10 height 20
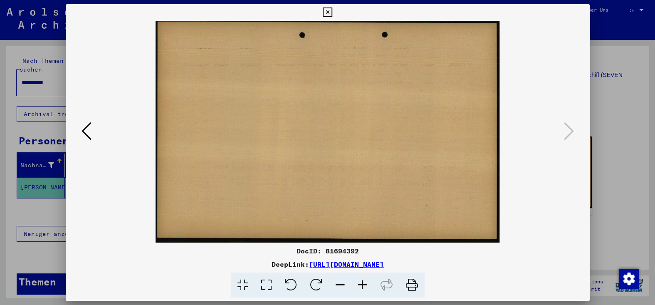
click at [90, 135] on icon at bounding box center [87, 131] width 10 height 20
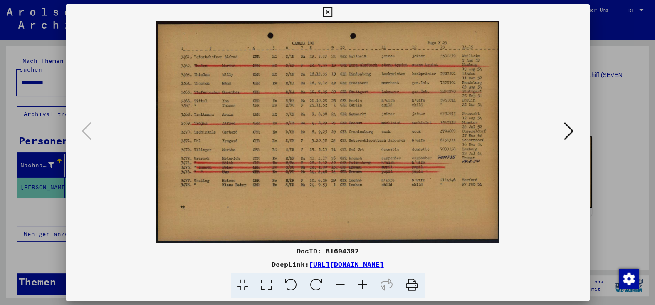
click at [325, 10] on icon at bounding box center [328, 12] width 10 height 10
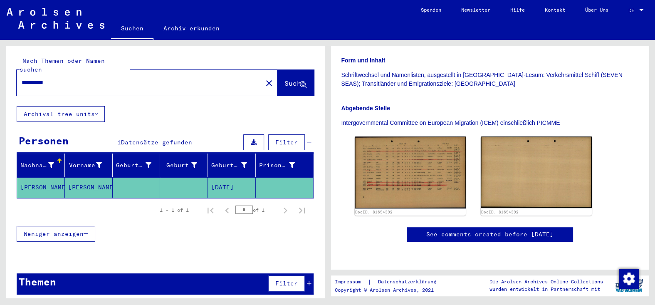
drag, startPoint x: 60, startPoint y: 85, endPoint x: 12, endPoint y: 87, distance: 47.9
click at [12, 87] on div "**********" at bounding box center [165, 76] width 318 height 60
type input "*********"
click at [285, 87] on span "Suche" at bounding box center [295, 83] width 21 height 8
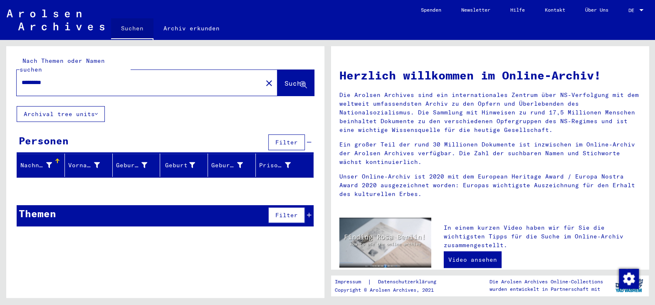
click at [134, 37] on link "Suchen" at bounding box center [132, 29] width 42 height 22
